Goal: Task Accomplishment & Management: Use online tool/utility

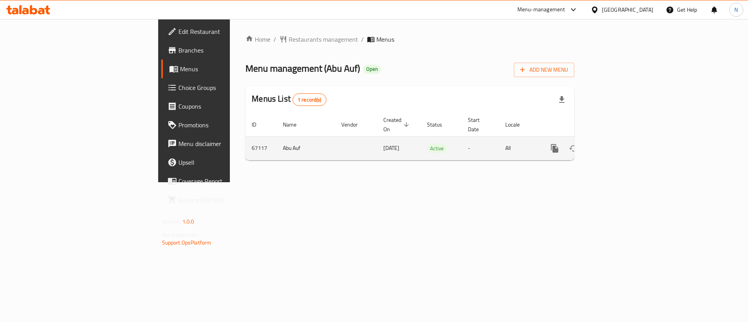
drag, startPoint x: 725, startPoint y: 128, endPoint x: 725, endPoint y: 139, distance: 11.3
click at [626, 139] on td "enhanced table" at bounding box center [582, 148] width 87 height 24
click at [620, 139] on link "enhanced table" at bounding box center [610, 148] width 19 height 19
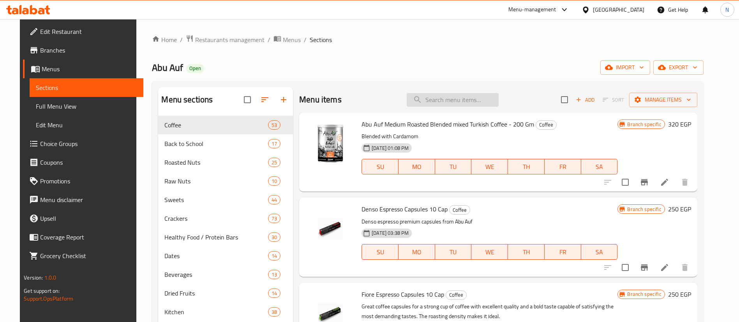
click at [475, 102] on input "search" at bounding box center [453, 100] width 92 height 14
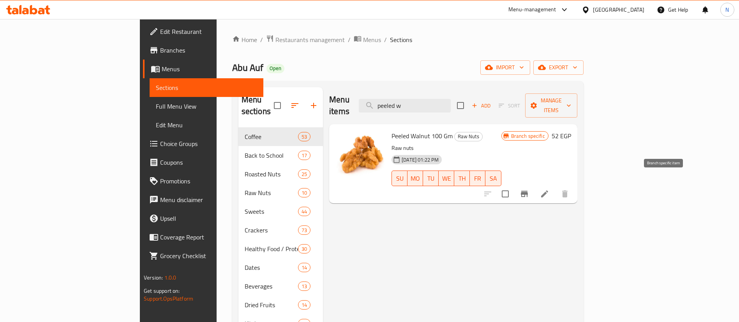
type input "peeled w"
click at [529, 189] on icon "Branch-specific-item" at bounding box center [524, 193] width 9 height 9
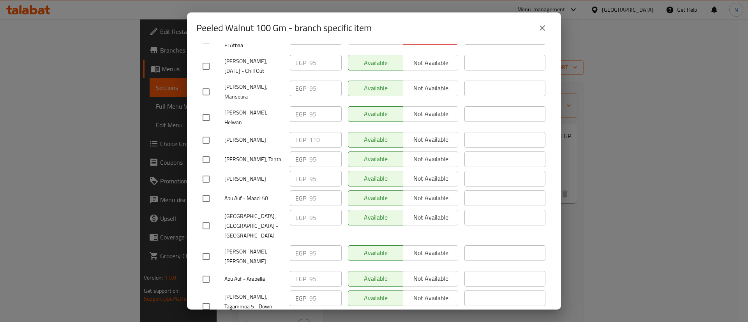
scroll to position [180, 0]
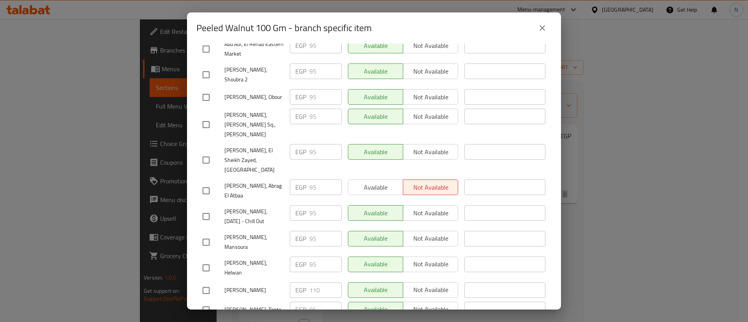
click at [239, 286] on span "[PERSON_NAME]" at bounding box center [253, 291] width 59 height 10
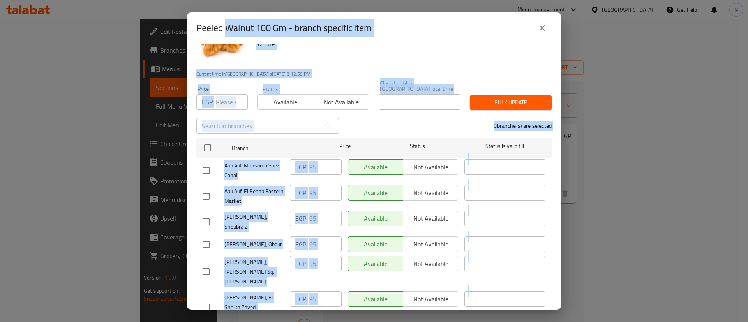
scroll to position [15, 0]
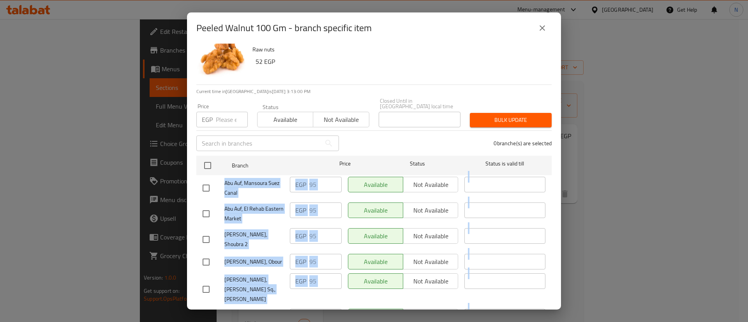
drag, startPoint x: 263, startPoint y: 253, endPoint x: 223, endPoint y: 177, distance: 85.2
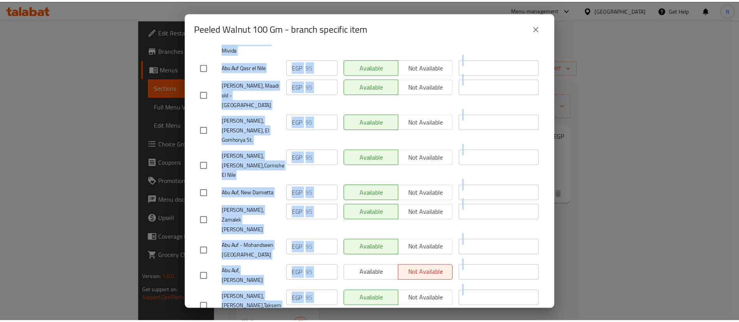
scroll to position [1403, 0]
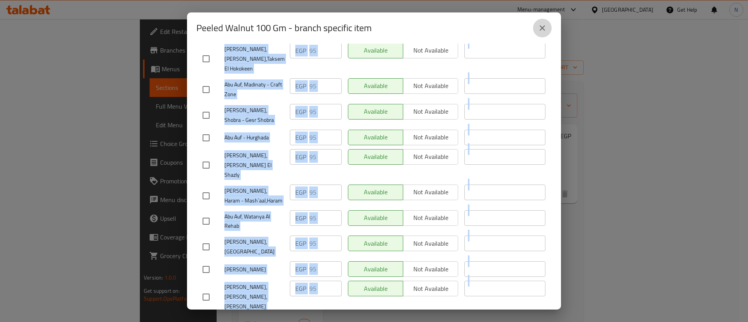
click at [543, 22] on button "close" at bounding box center [542, 28] width 19 height 19
